Goal: Task Accomplishment & Management: Use online tool/utility

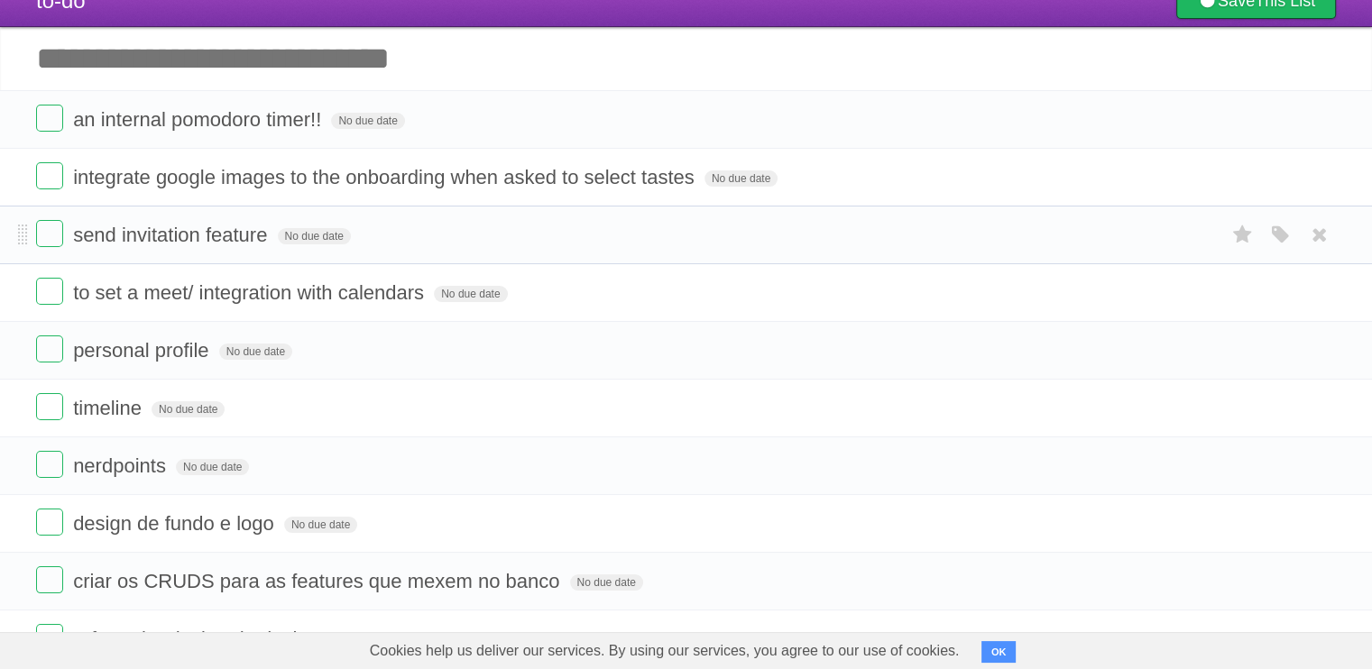
scroll to position [90, 0]
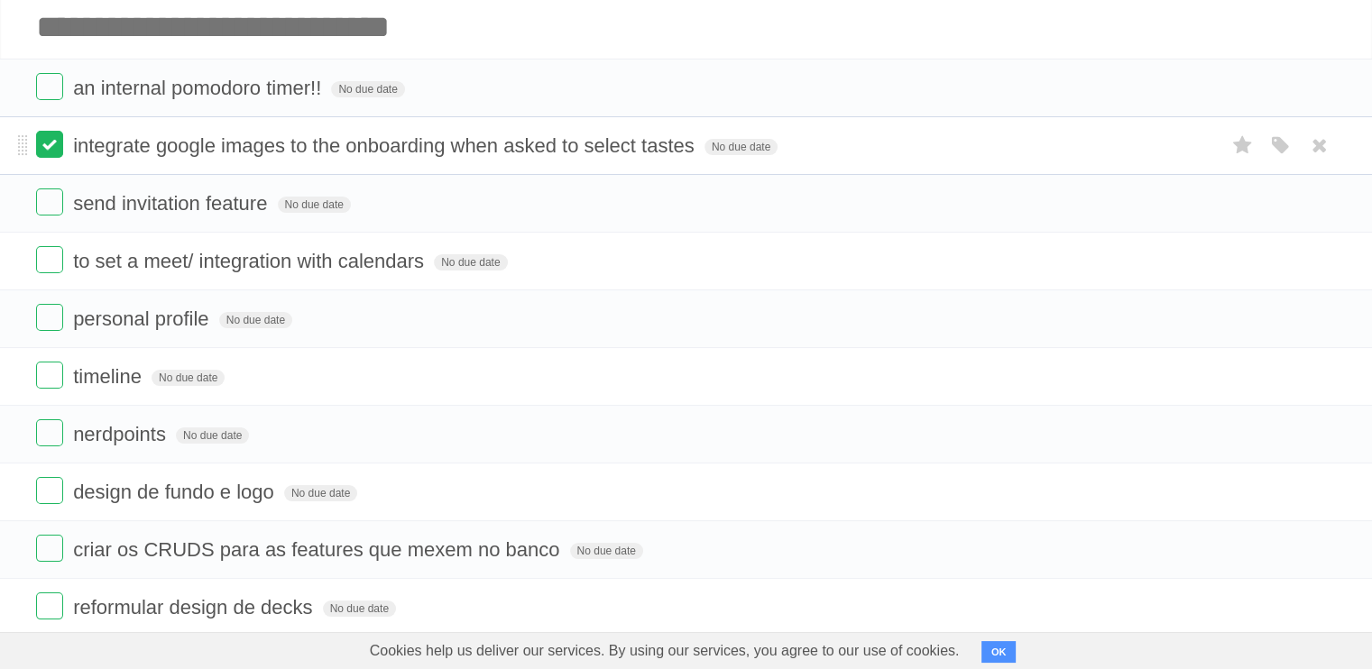
click at [57, 153] on label at bounding box center [49, 144] width 27 height 27
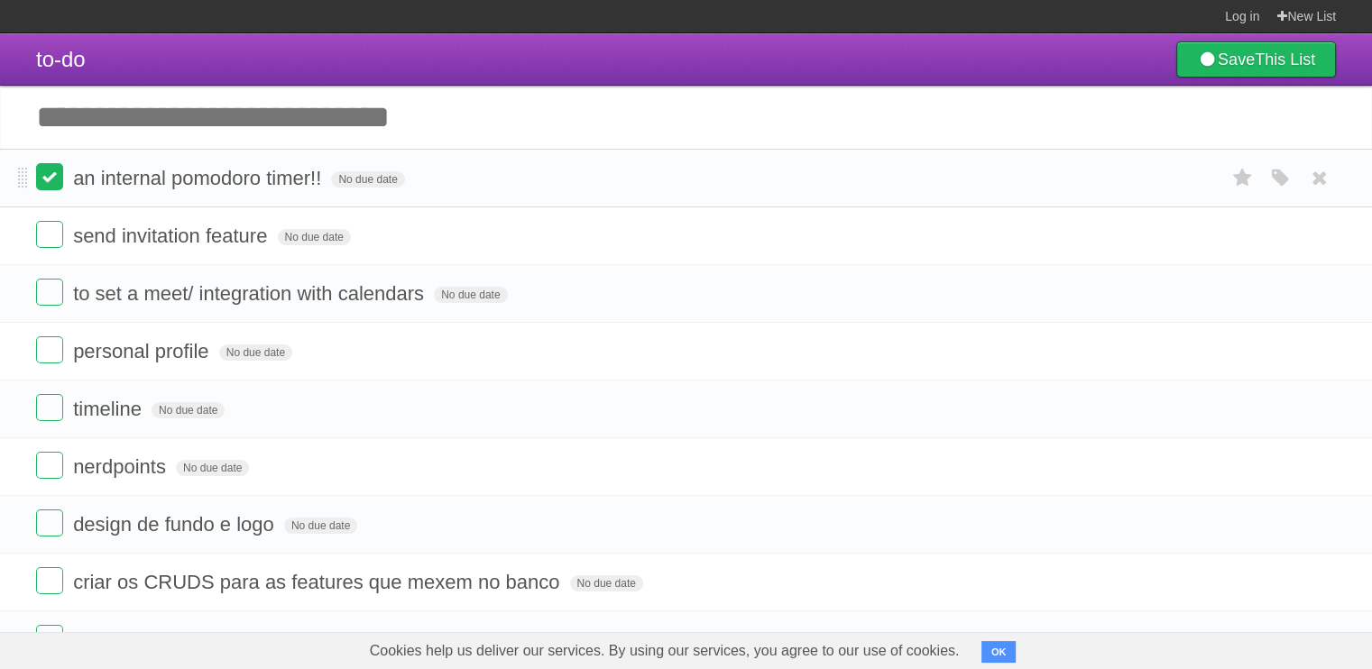
click at [42, 180] on label at bounding box center [49, 176] width 27 height 27
click at [60, 241] on label at bounding box center [49, 234] width 27 height 27
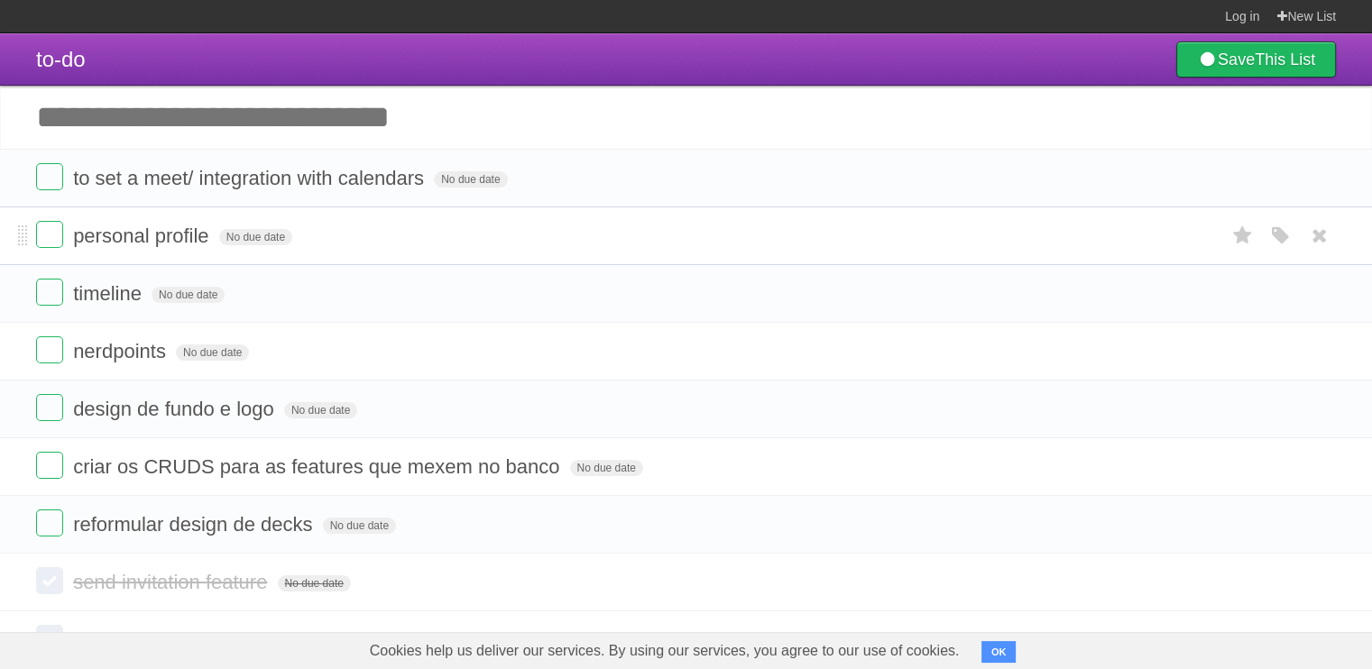
click at [33, 240] on li "personal profile No due date White Red Blue Green Purple Orange" at bounding box center [686, 236] width 1372 height 59
click at [40, 241] on label at bounding box center [49, 234] width 27 height 27
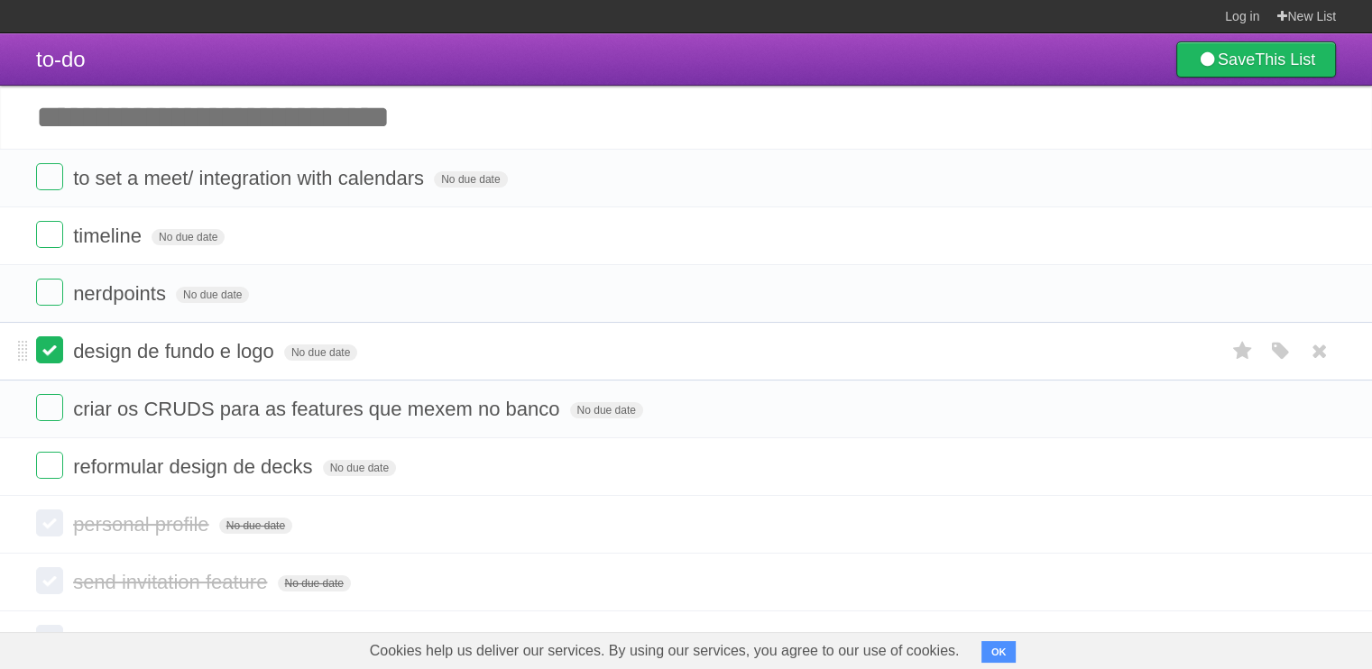
click at [49, 347] on label at bounding box center [49, 350] width 27 height 27
click at [42, 295] on label at bounding box center [49, 292] width 27 height 27
click at [42, 243] on label at bounding box center [49, 234] width 27 height 27
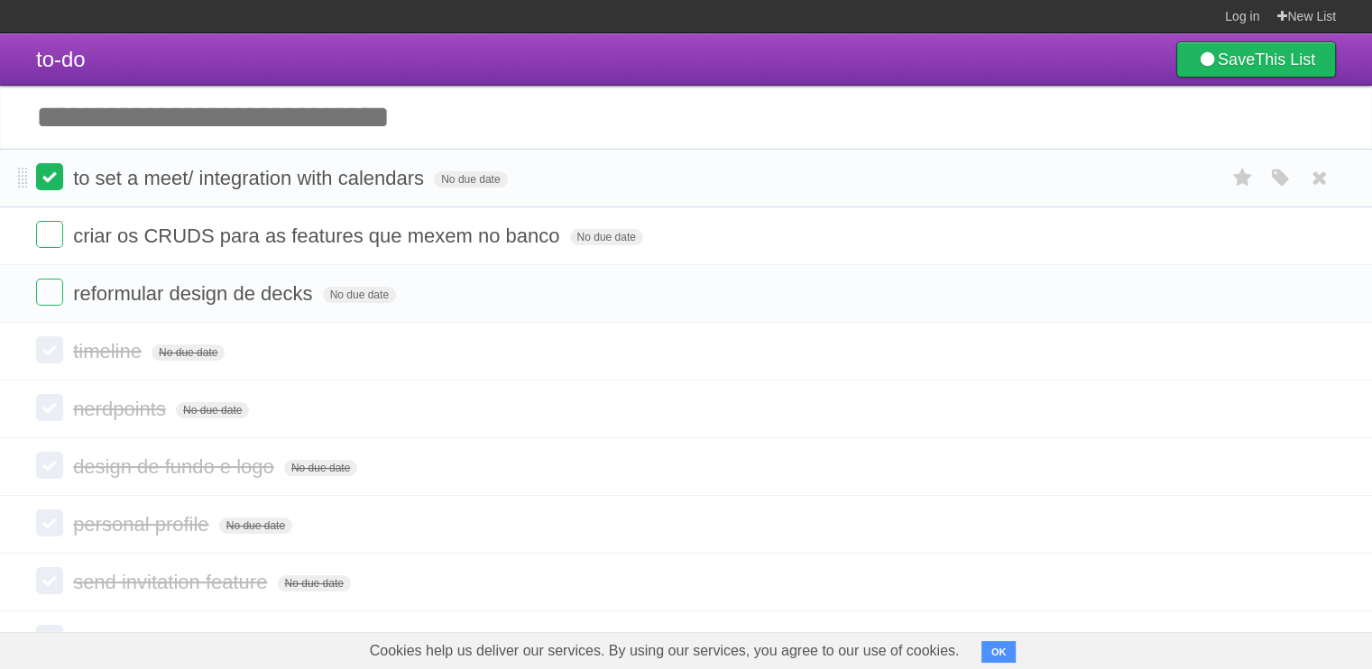
click at [58, 182] on label at bounding box center [49, 176] width 27 height 27
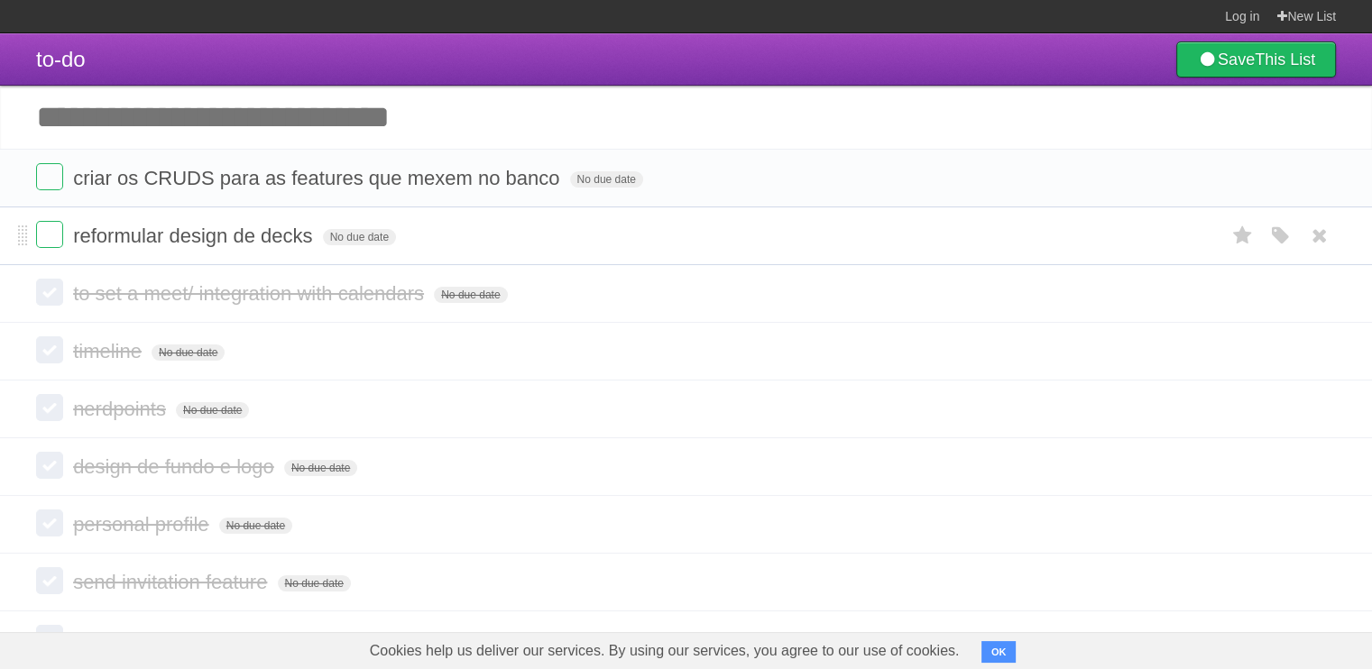
click at [79, 255] on li "reformular design de decks No due date White Red Blue Green Purple Orange" at bounding box center [686, 236] width 1372 height 59
click at [53, 244] on label at bounding box center [49, 234] width 27 height 27
click at [40, 175] on label at bounding box center [49, 176] width 27 height 27
